Goal: Task Accomplishment & Management: Use online tool/utility

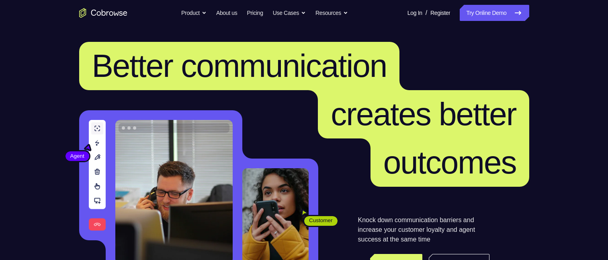
scroll to position [161, 0]
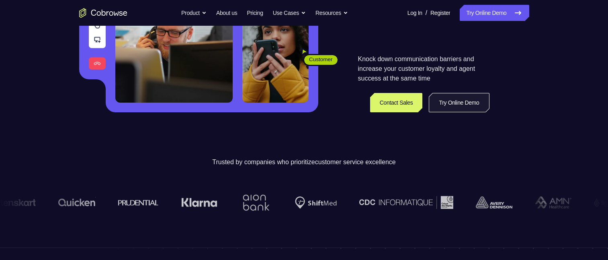
click at [449, 99] on link "Try Online Demo" at bounding box center [459, 102] width 60 height 19
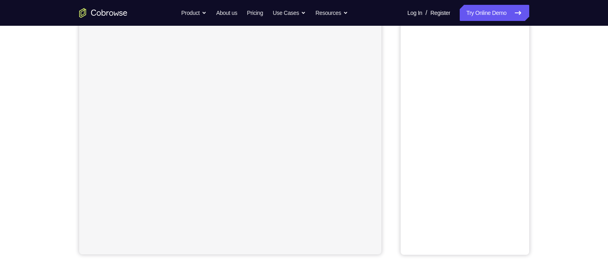
scroll to position [80, 0]
click at [468, 33] on button "iOS" at bounding box center [464, 32] width 43 height 16
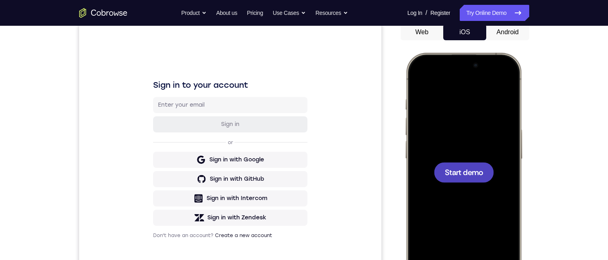
scroll to position [0, 0]
click at [475, 170] on span "Start demo" at bounding box center [463, 172] width 38 height 8
click at [501, 35] on button "Android" at bounding box center [507, 32] width 43 height 16
